Goal: Information Seeking & Learning: Learn about a topic

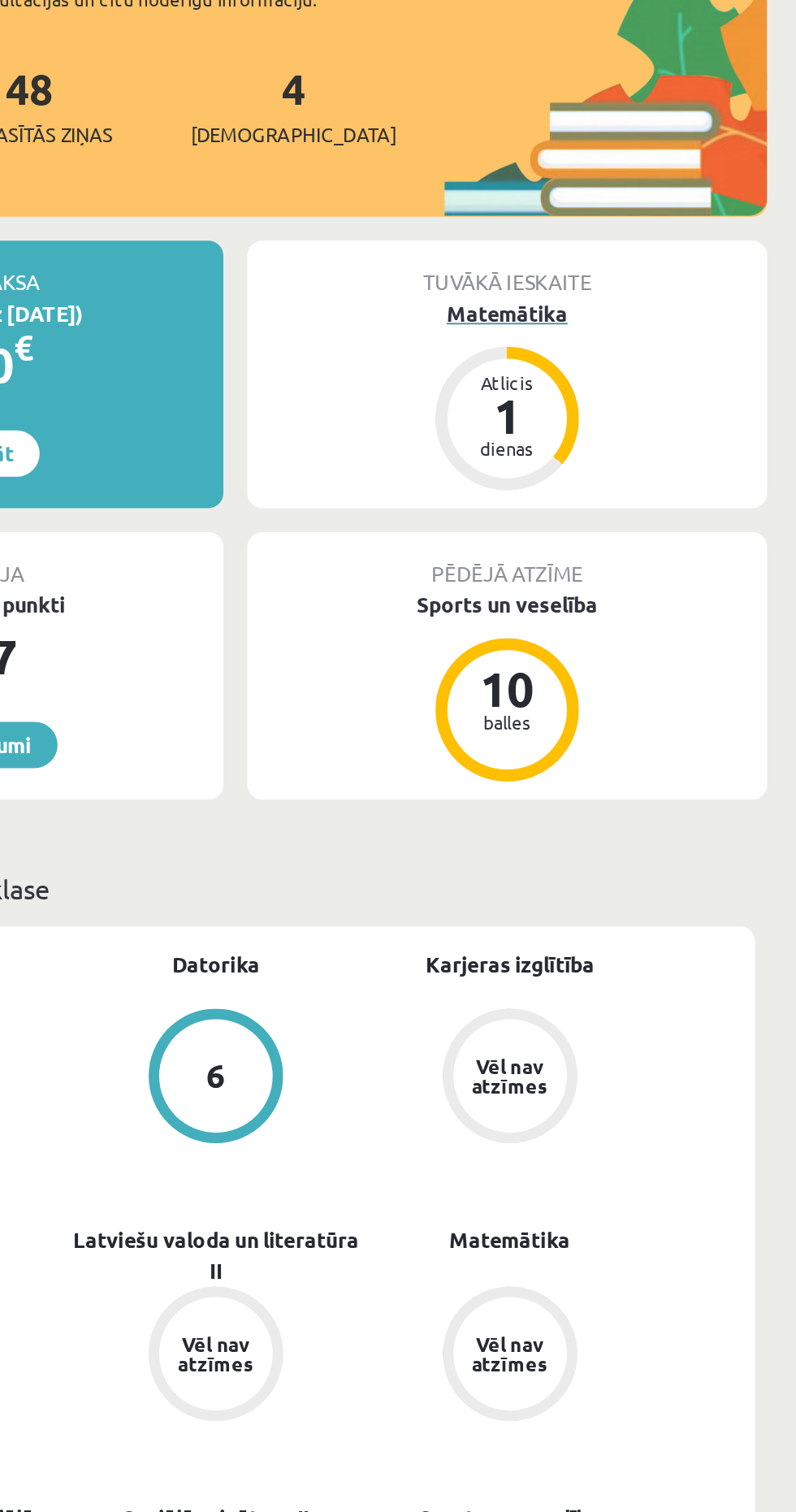
click at [620, 388] on div "Matemātika" at bounding box center [638, 396] width 283 height 17
